Goal: Obtain resource: Download file/media

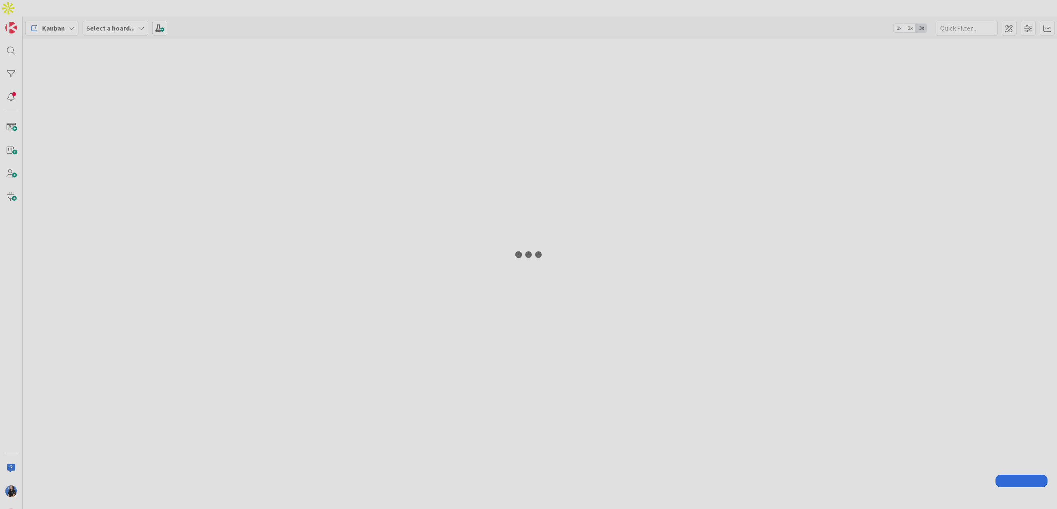
type input "ceo"
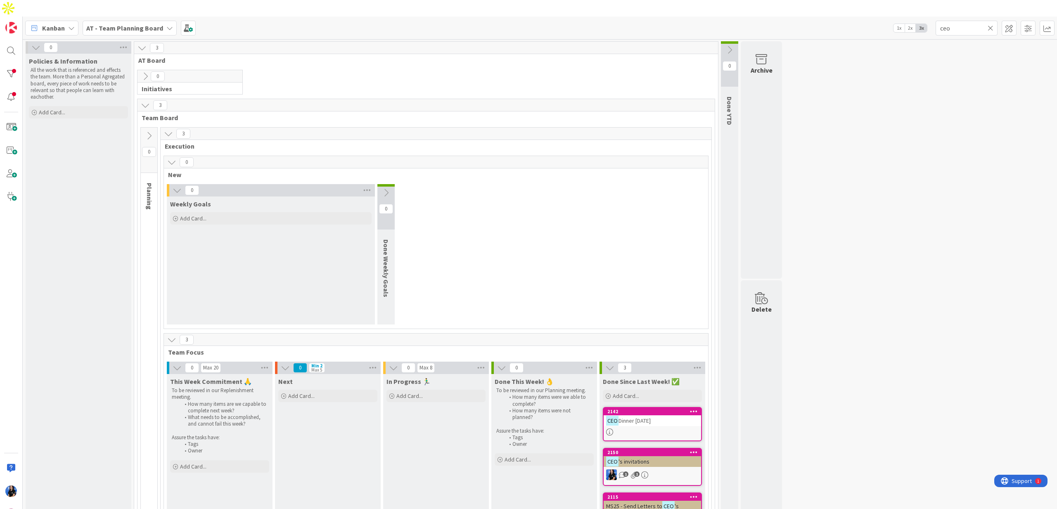
click at [992, 24] on icon at bounding box center [991, 27] width 6 height 7
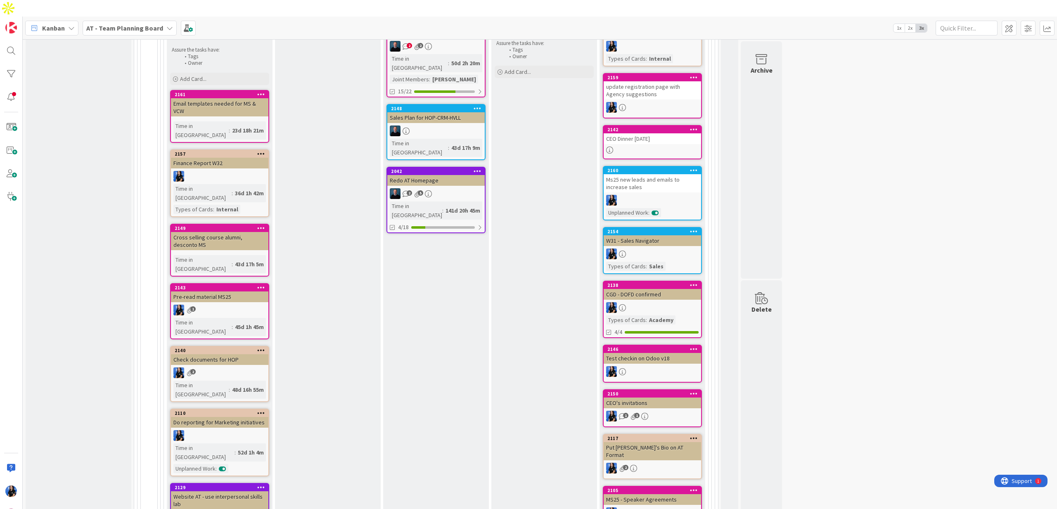
scroll to position [412, 0]
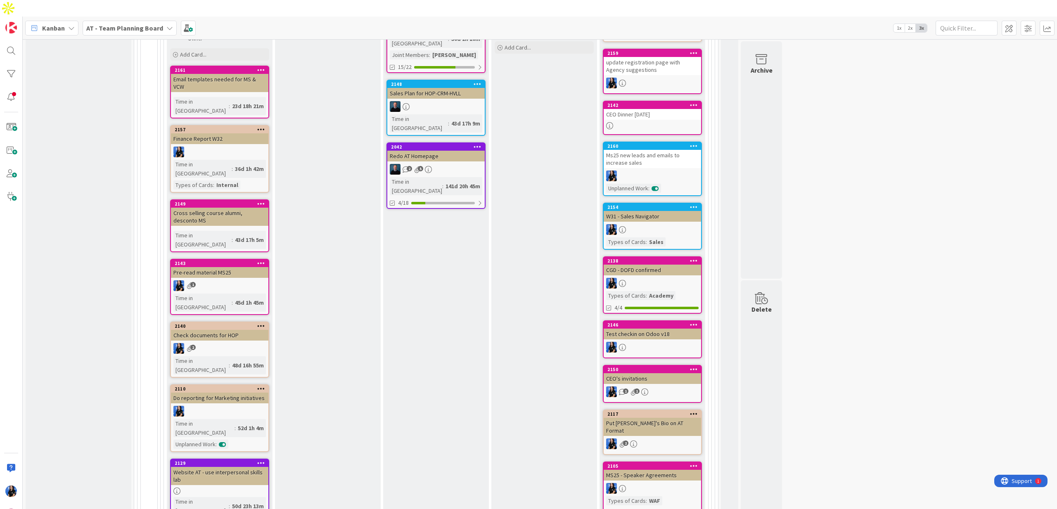
click at [196, 267] on div "Pre-read material MS25" at bounding box center [219, 272] width 97 height 11
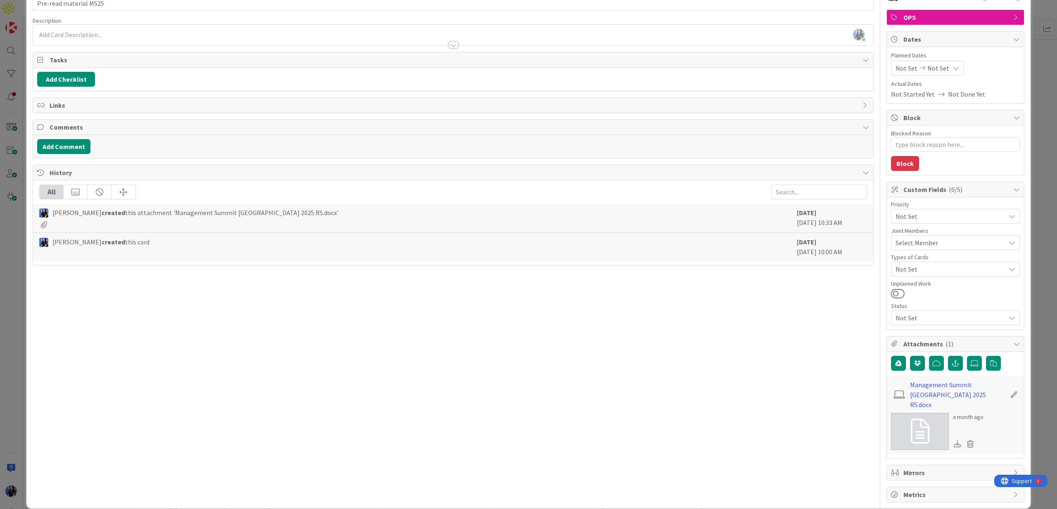
scroll to position [51, 0]
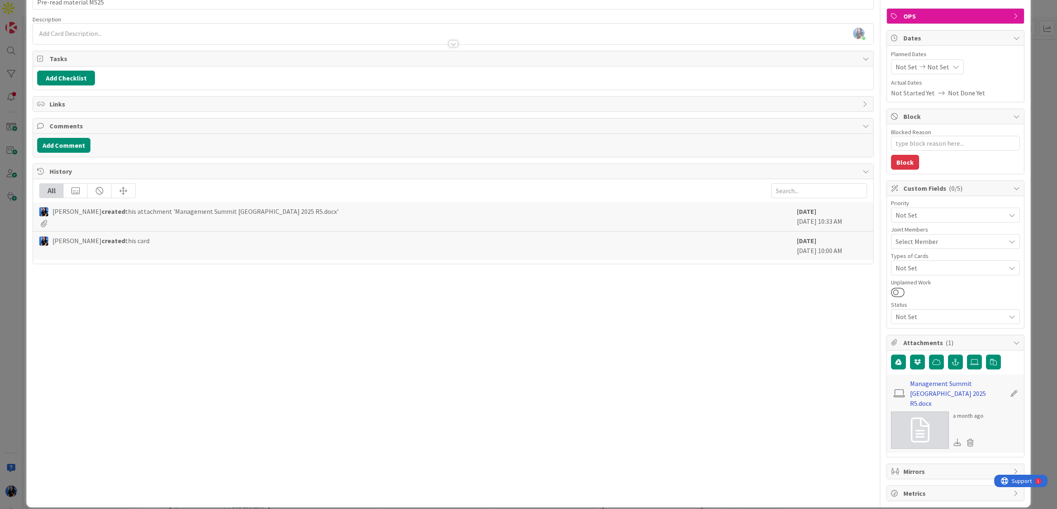
click at [941, 384] on link "Management Summit [GEOGRAPHIC_DATA] 2025 R5.docx" at bounding box center [958, 394] width 96 height 30
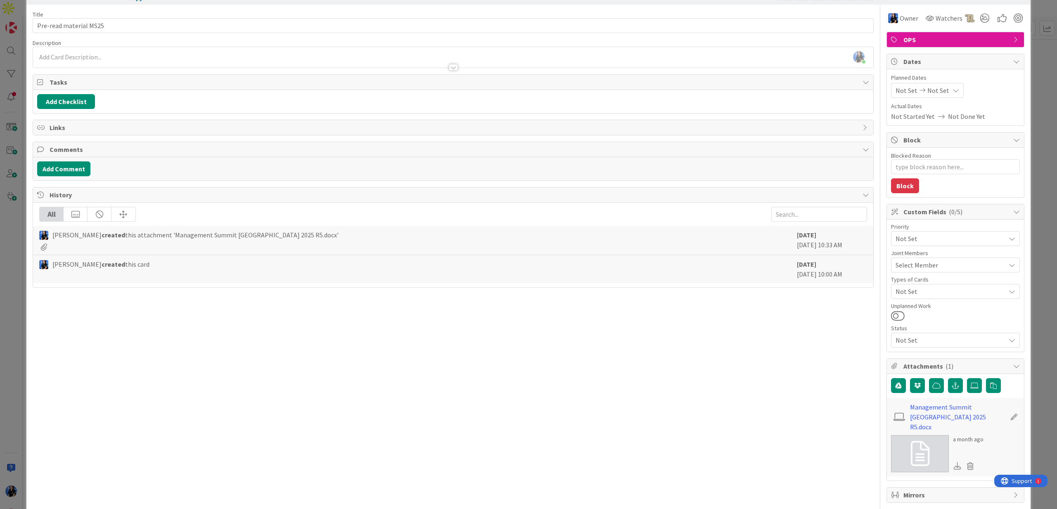
scroll to position [0, 0]
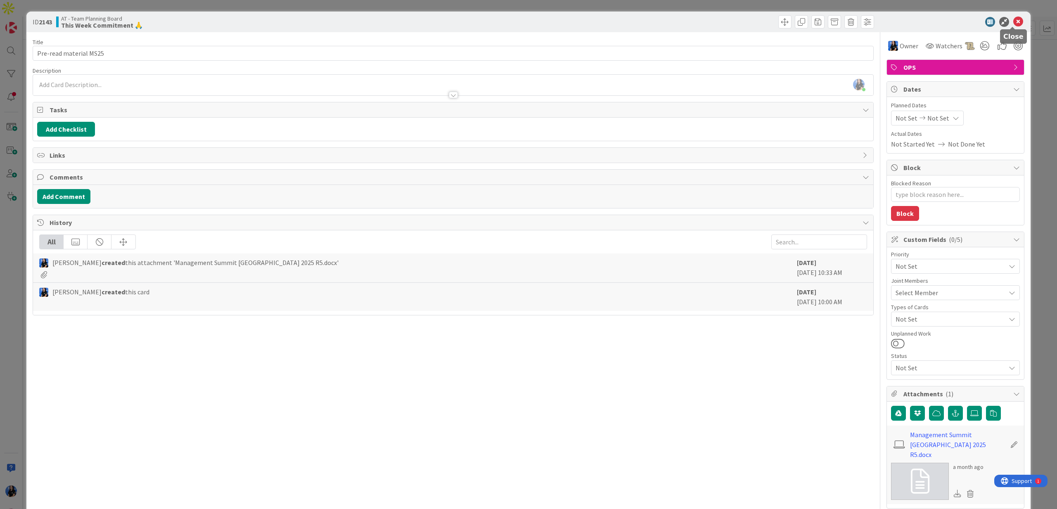
click at [1013, 19] on icon at bounding box center [1018, 22] width 10 height 10
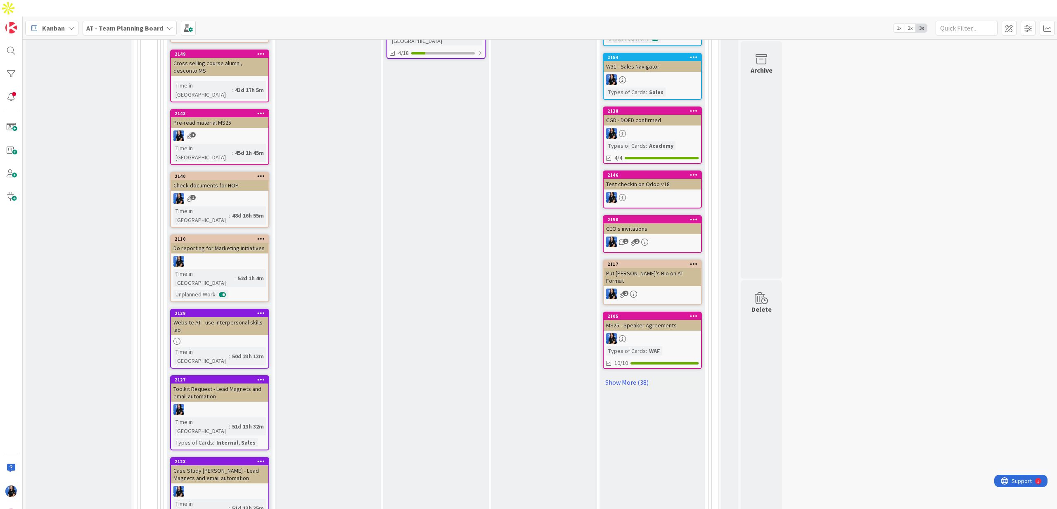
scroll to position [290, 0]
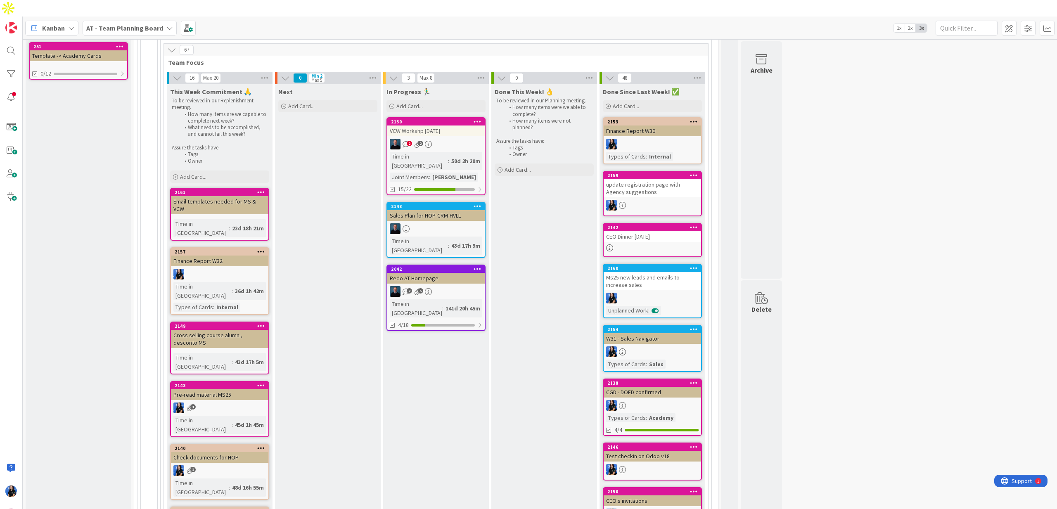
click at [210, 389] on div "Pre-read material MS25" at bounding box center [219, 394] width 97 height 11
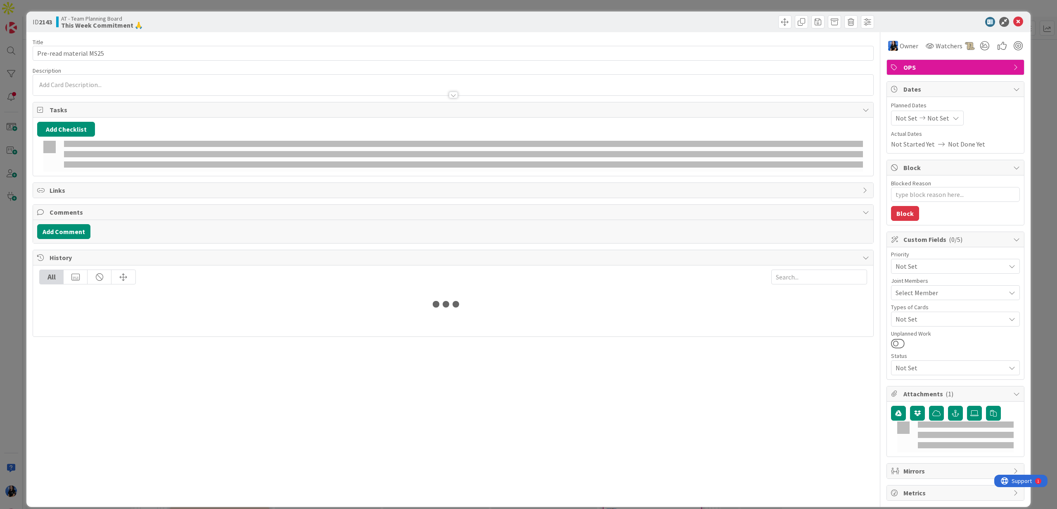
type textarea "x"
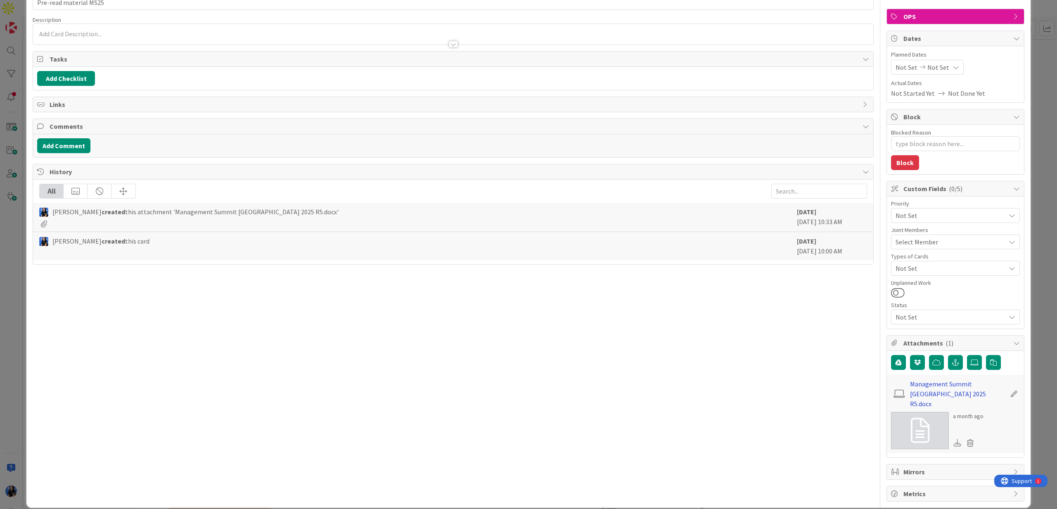
scroll to position [51, 0]
drag, startPoint x: 956, startPoint y: 407, endPoint x: 987, endPoint y: 409, distance: 31.0
click at [987, 412] on div "a month ago" at bounding box center [955, 430] width 129 height 37
click at [806, 363] on div "Title 22 / 128 Pre-read material MS25 Description [PERSON_NAME] just joined Own…" at bounding box center [453, 241] width 841 height 520
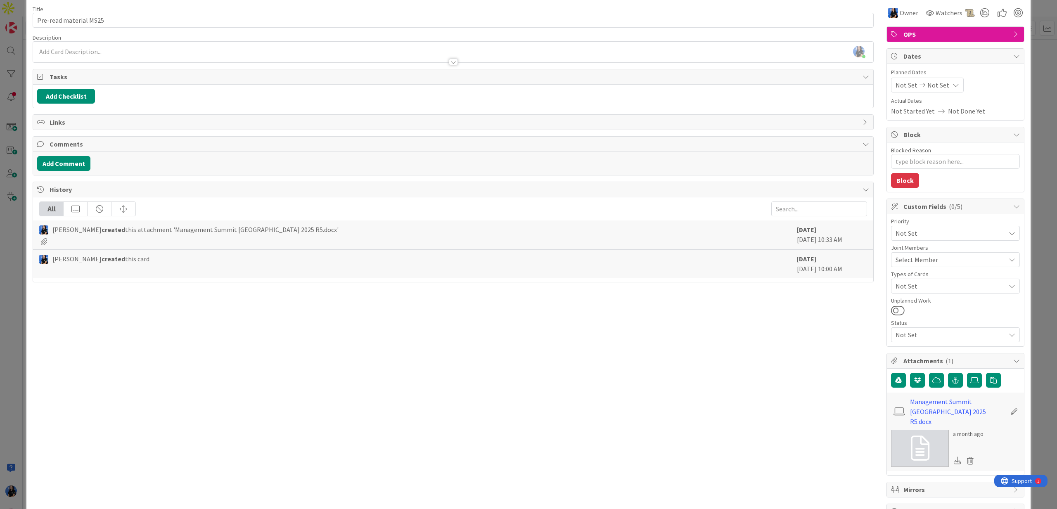
scroll to position [0, 0]
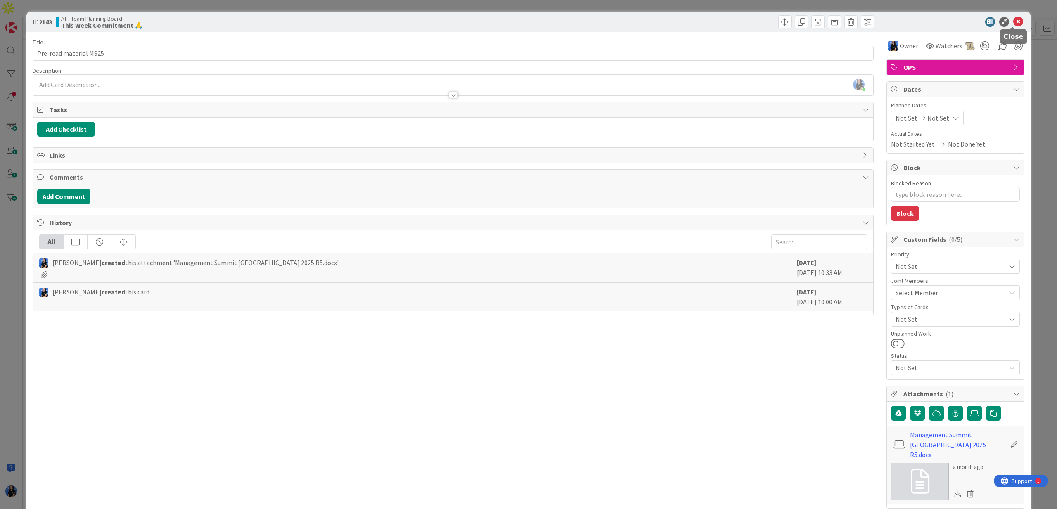
click at [1015, 22] on icon at bounding box center [1018, 22] width 10 height 10
